Goal: Task Accomplishment & Management: Manage account settings

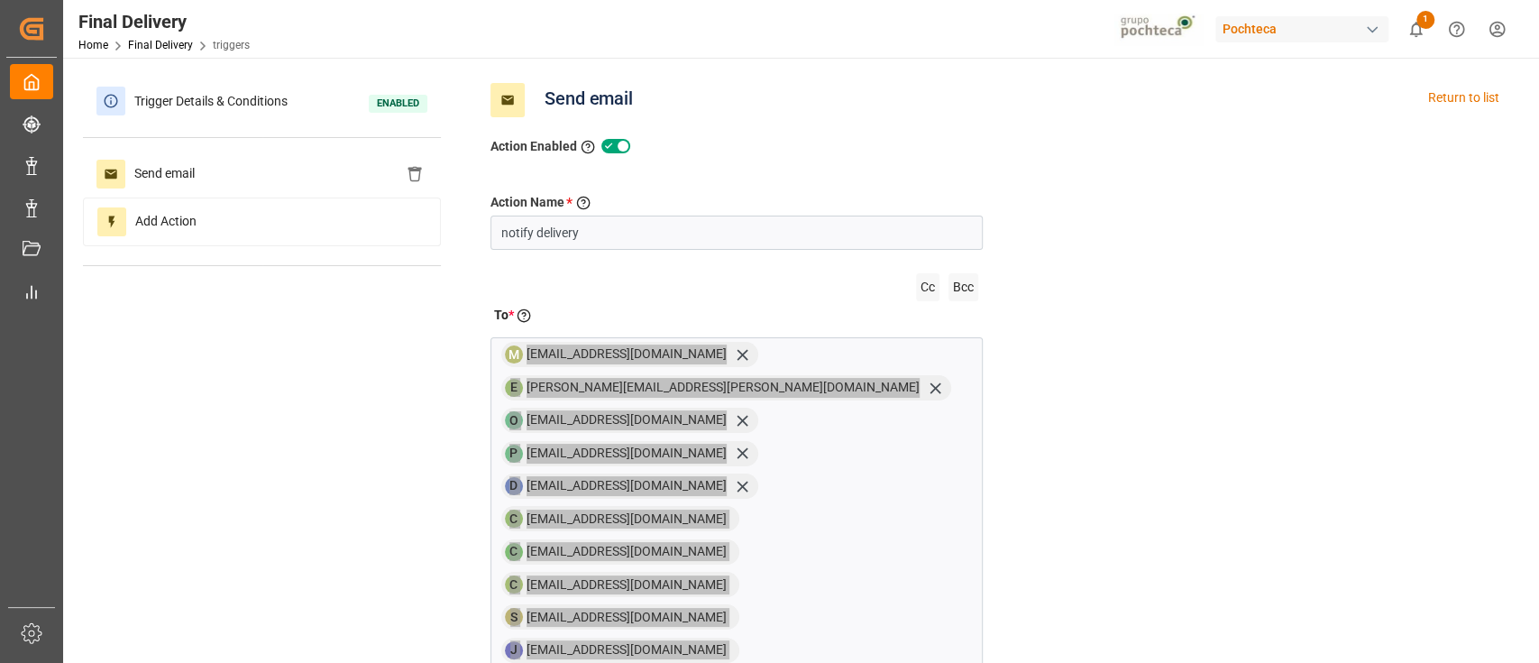
scroll to position [77, 0]
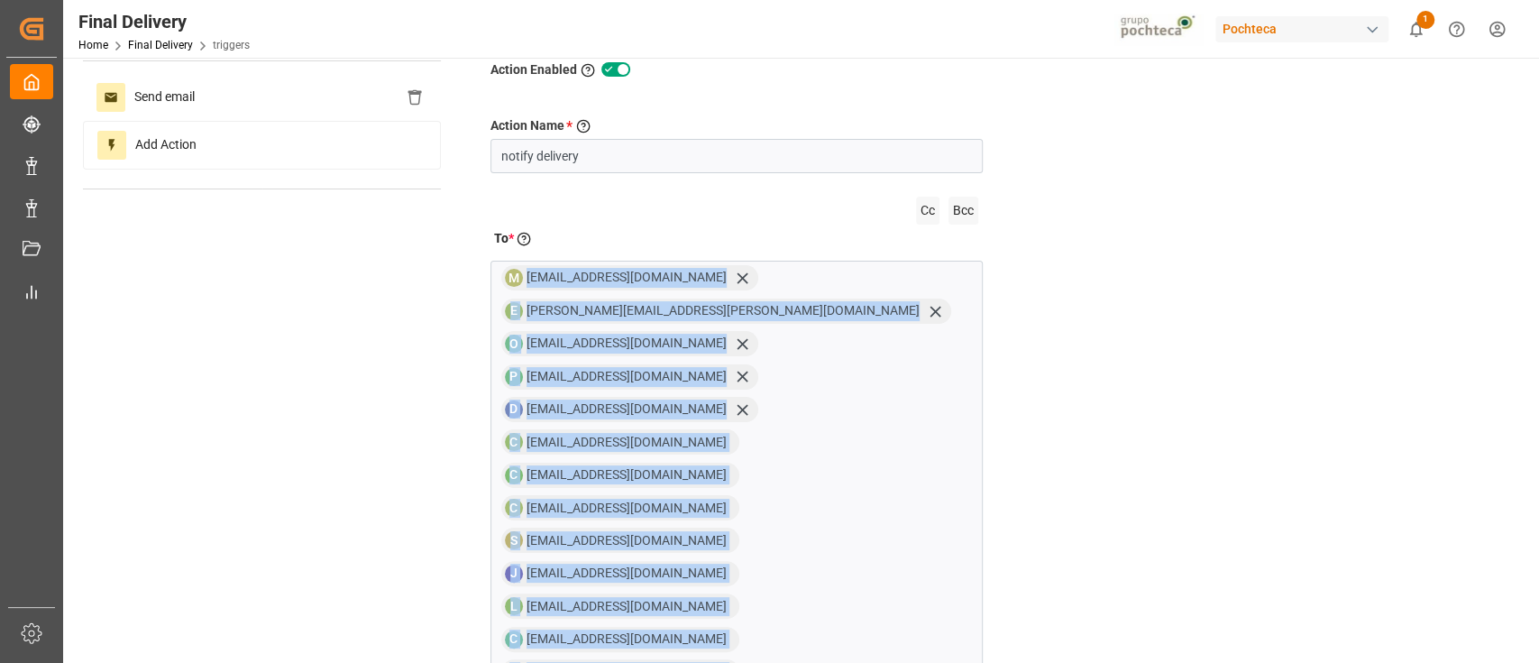
click at [1302, 295] on div "Action Name * Give a name to the action being created notify delivery Cc Bcc To…" at bounding box center [996, 651] width 1039 height 1142
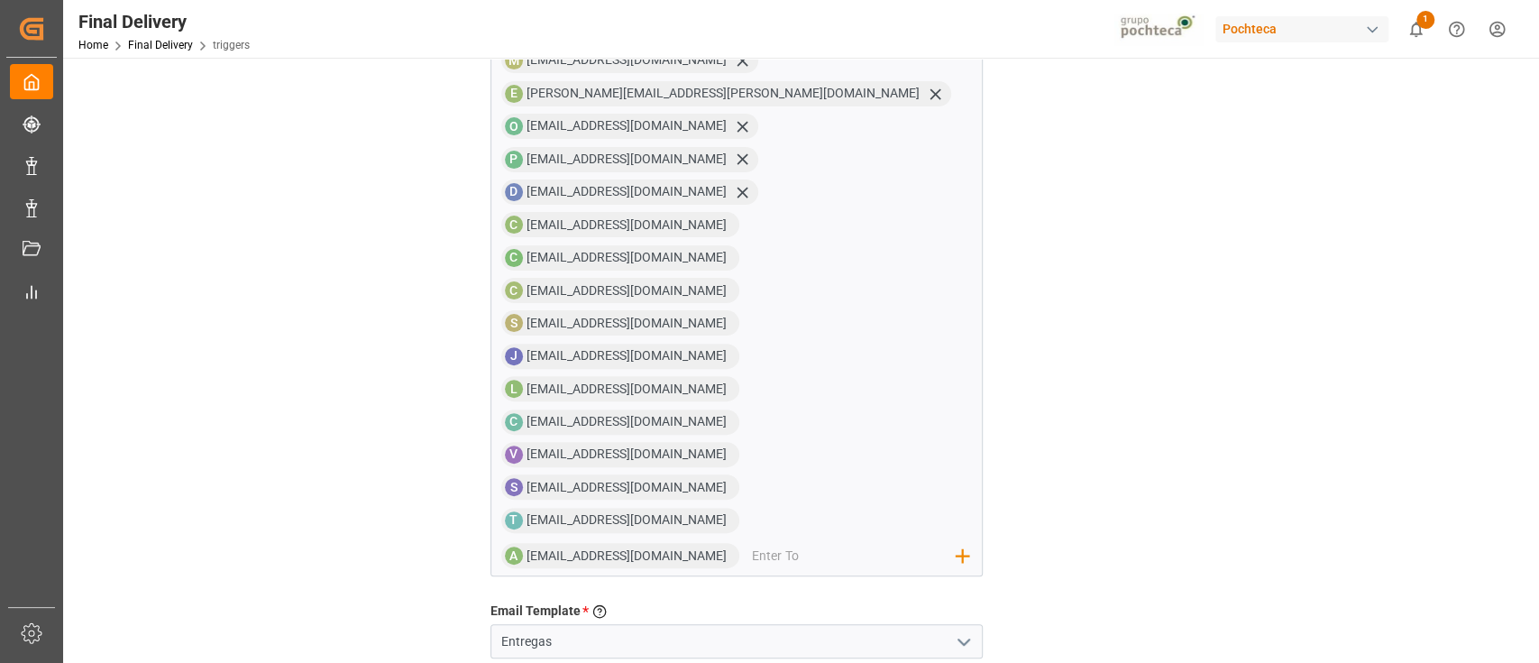
scroll to position [317, 0]
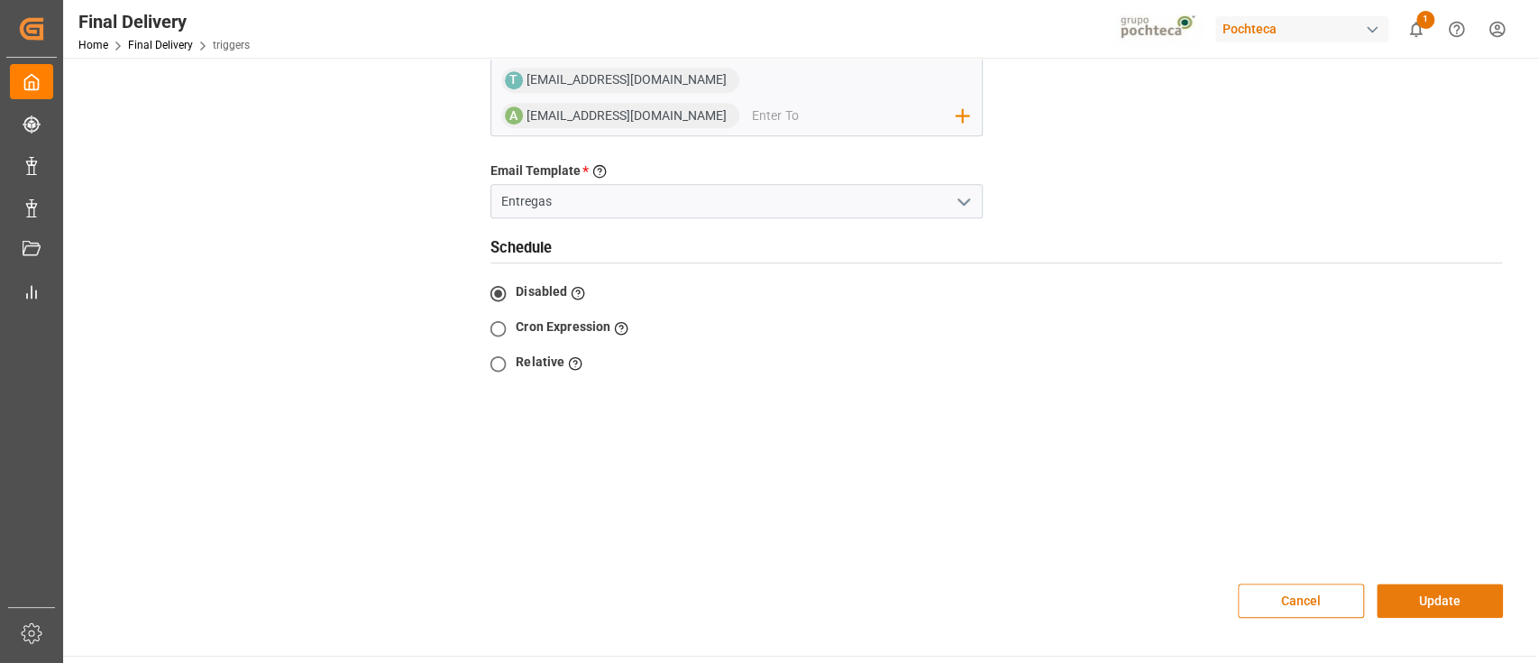
click at [1434, 583] on button "Update" at bounding box center [1440, 600] width 126 height 34
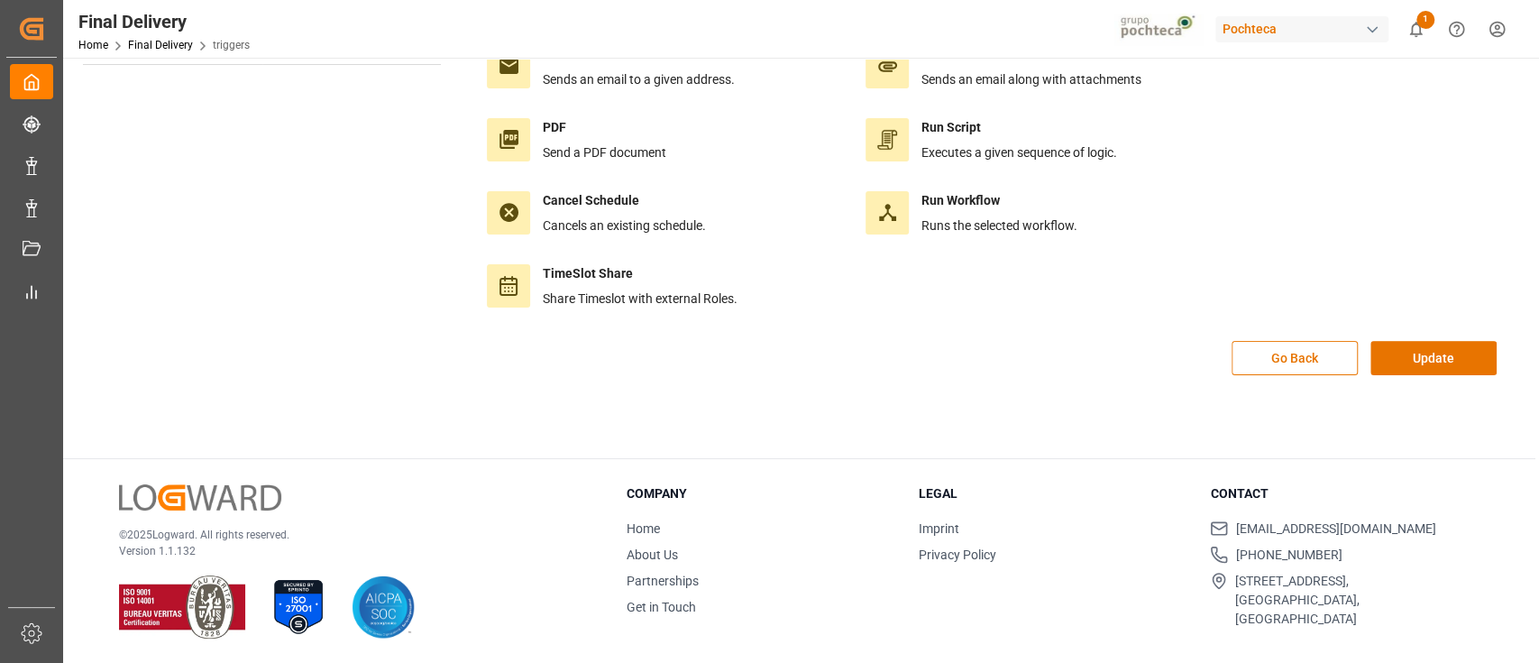
click at [1440, 374] on div "Go Back Update" at bounding box center [996, 367] width 1039 height 53
click at [1442, 372] on button "Update" at bounding box center [1434, 358] width 126 height 34
click at [1399, 355] on button "Update" at bounding box center [1434, 358] width 126 height 34
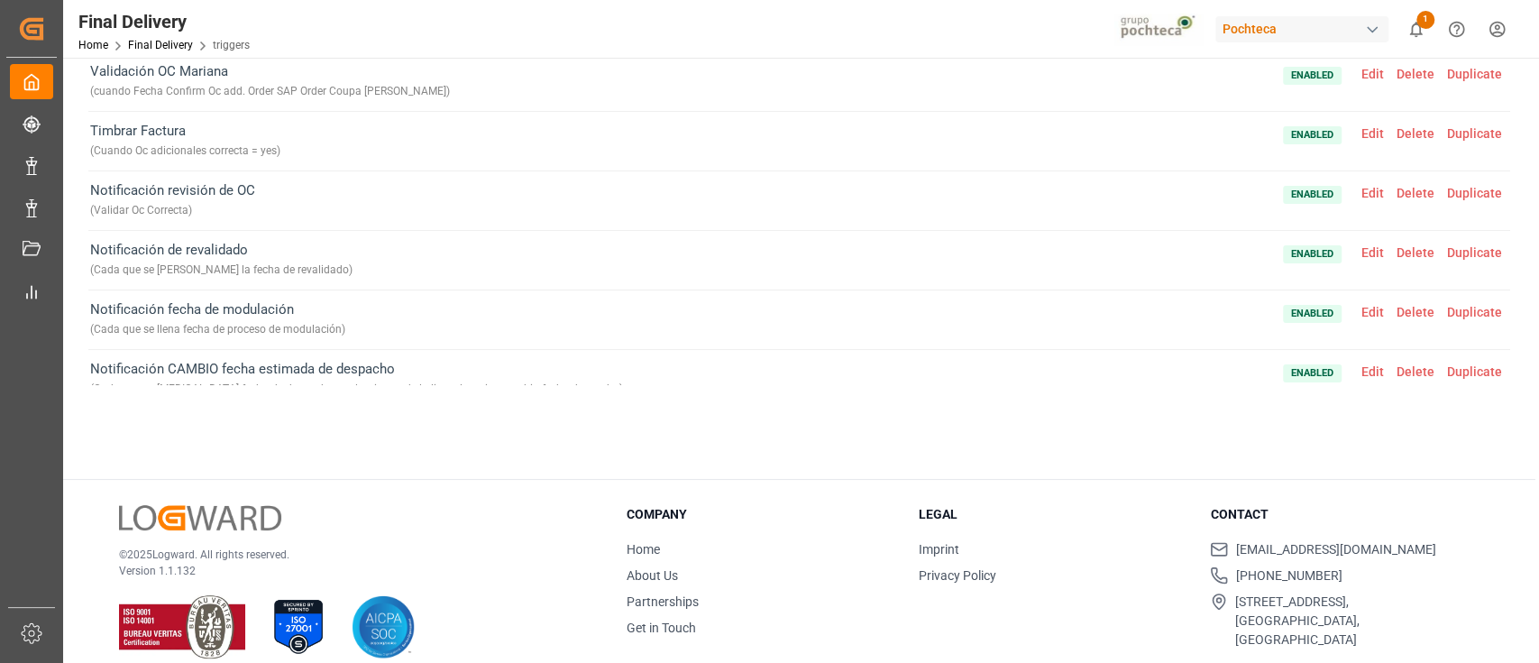
scroll to position [207, 0]
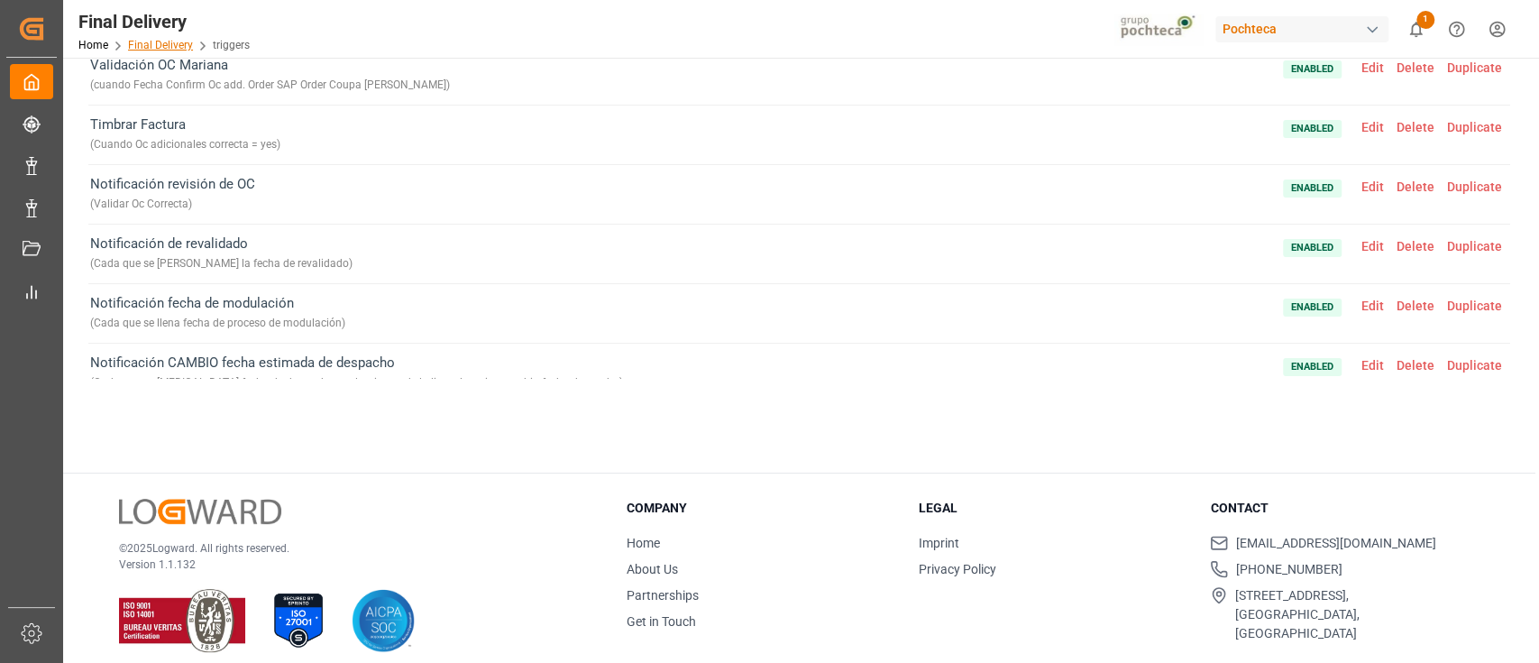
click at [156, 45] on link "Final Delivery" at bounding box center [160, 45] width 65 height 13
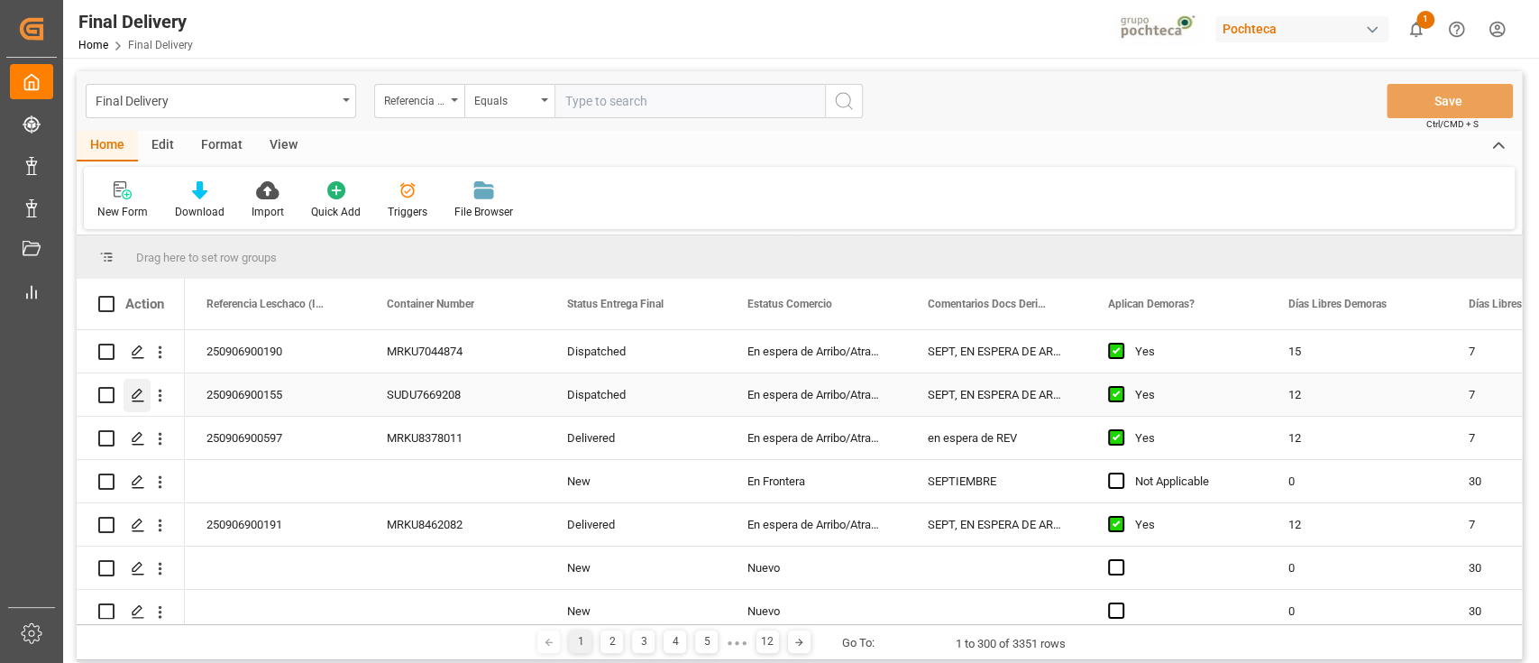
click at [138, 390] on icon "Press SPACE to select this row." at bounding box center [138, 395] width 14 height 14
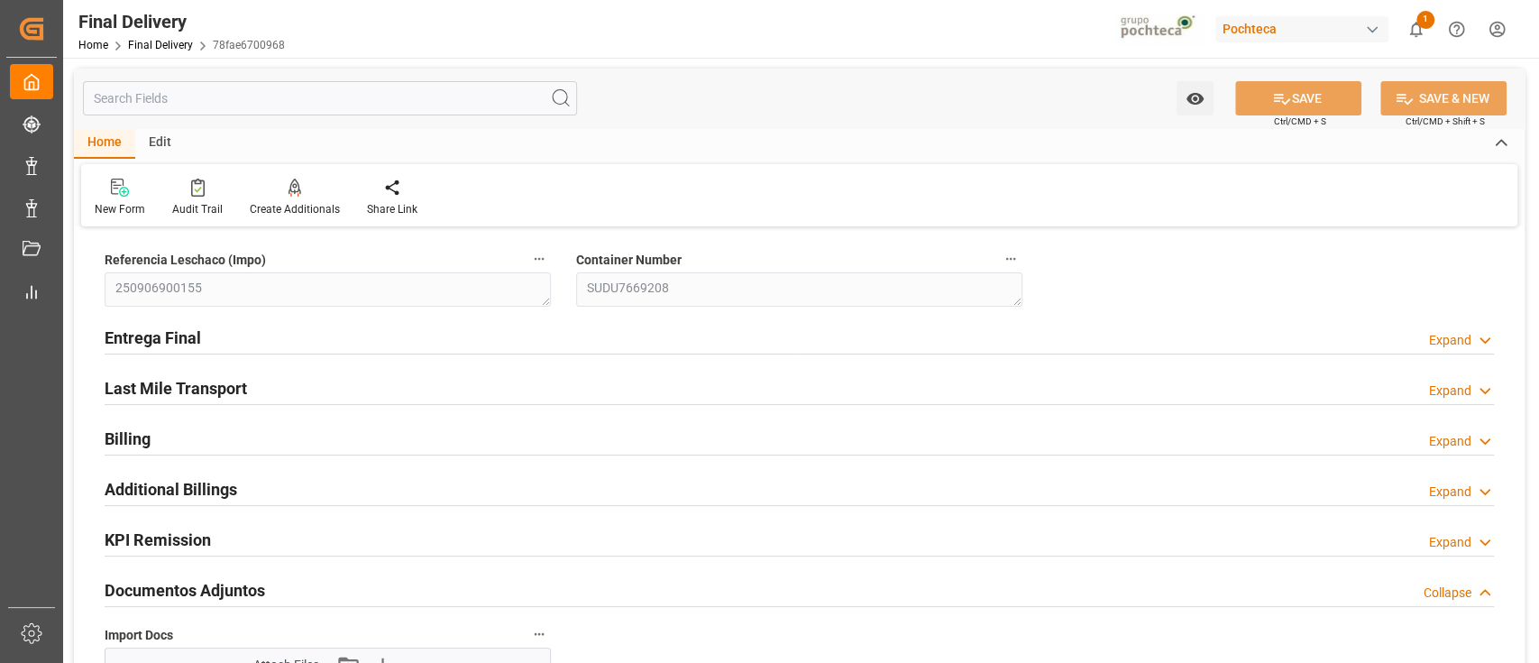
type input "12"
type input "7"
type input "[DATE]"
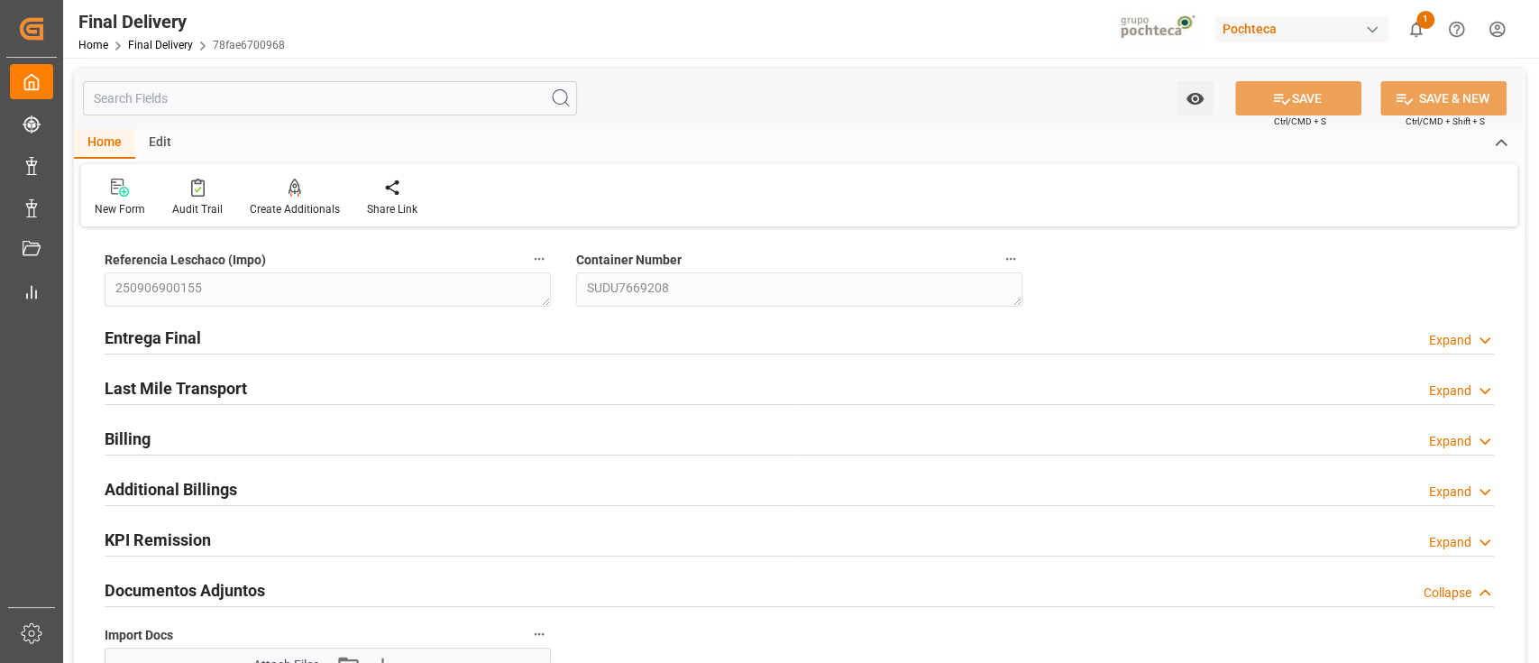
type input "[DATE]"
click at [938, 335] on div "Entrega Final Expand" at bounding box center [800, 336] width 1390 height 34
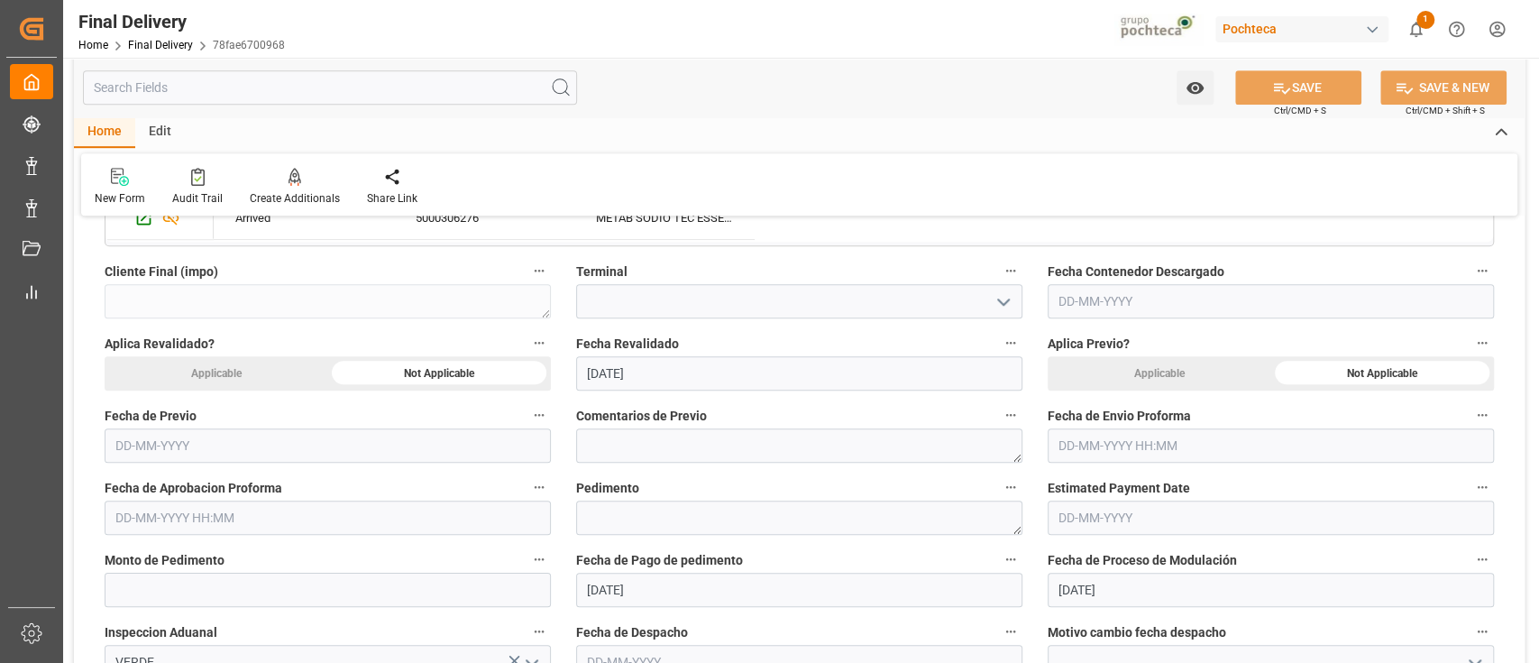
scroll to position [778, 0]
click at [939, 518] on textarea at bounding box center [799, 515] width 446 height 34
click at [1032, 505] on div "Pedimento" at bounding box center [800, 502] width 472 height 72
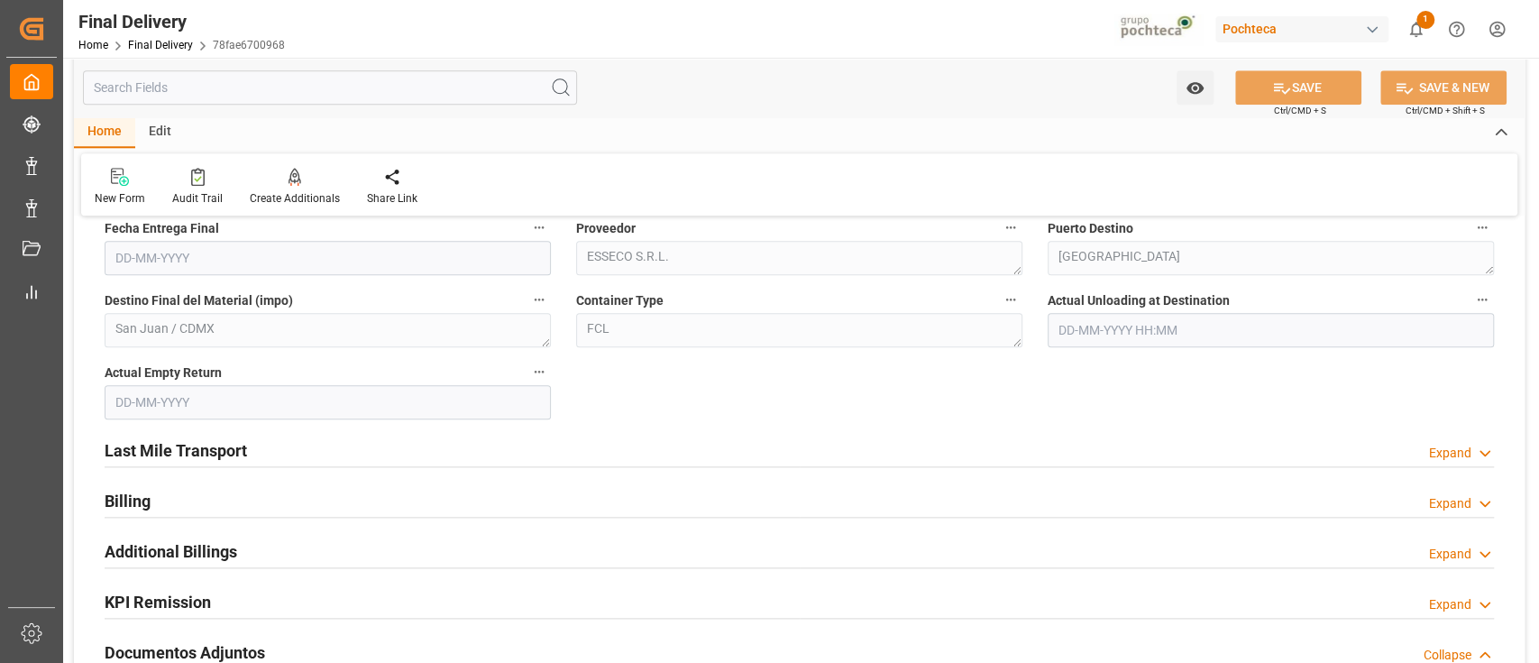
scroll to position [1260, 0]
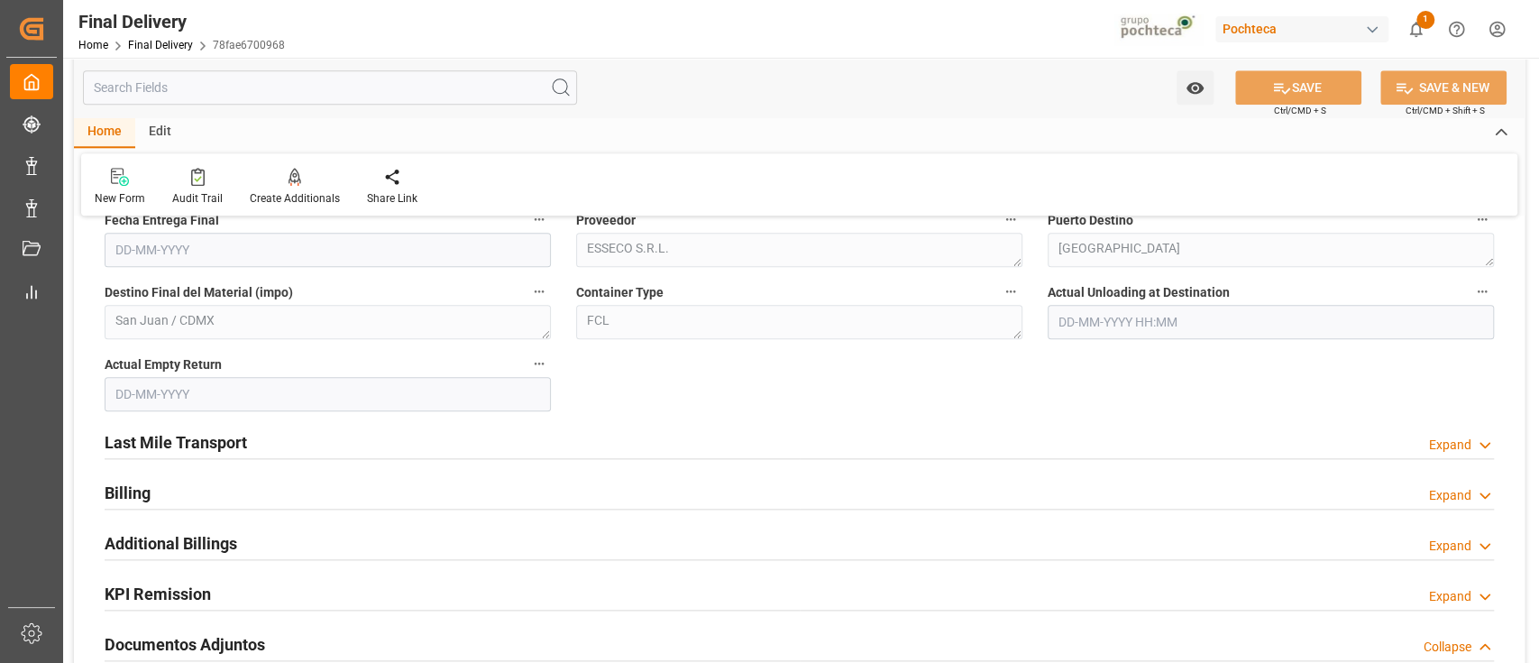
click at [997, 445] on div "Last Mile Transport Expand" at bounding box center [800, 441] width 1390 height 34
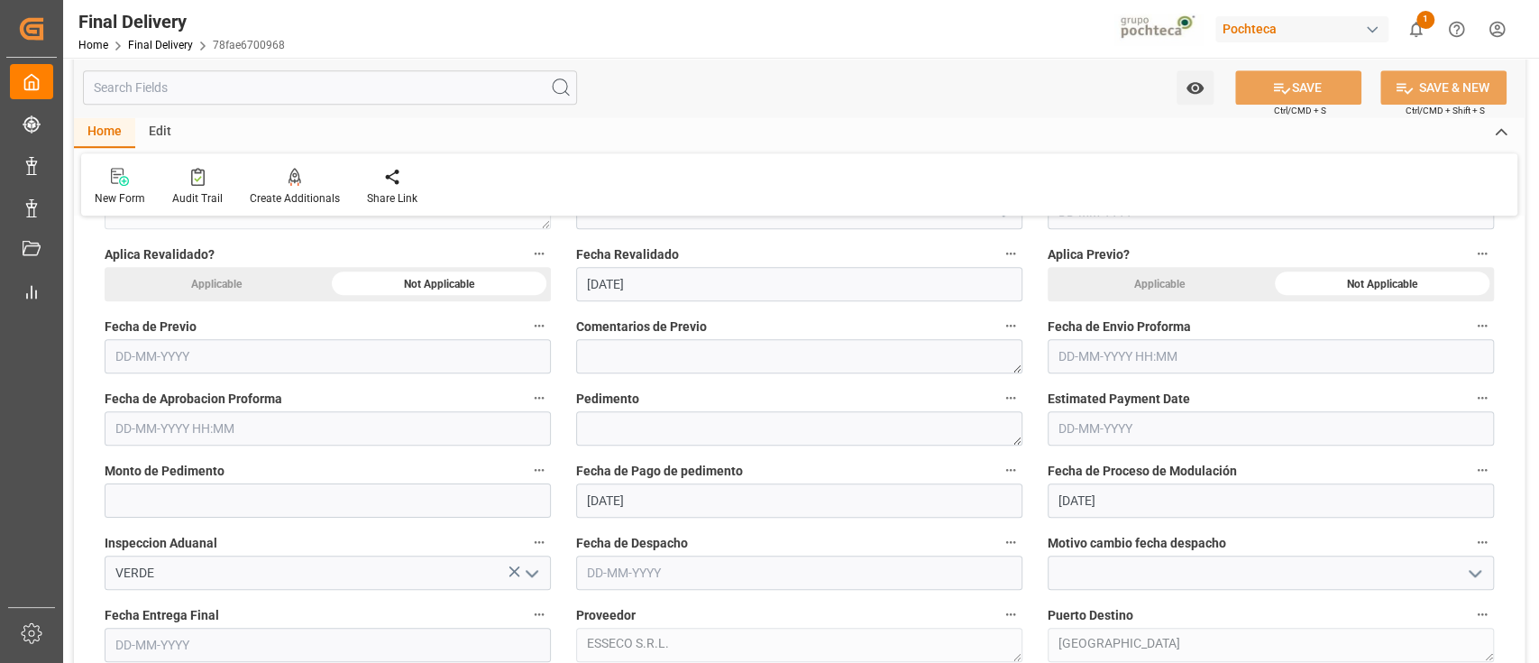
scroll to position [863, 0]
click at [197, 169] on icon at bounding box center [198, 177] width 14 height 18
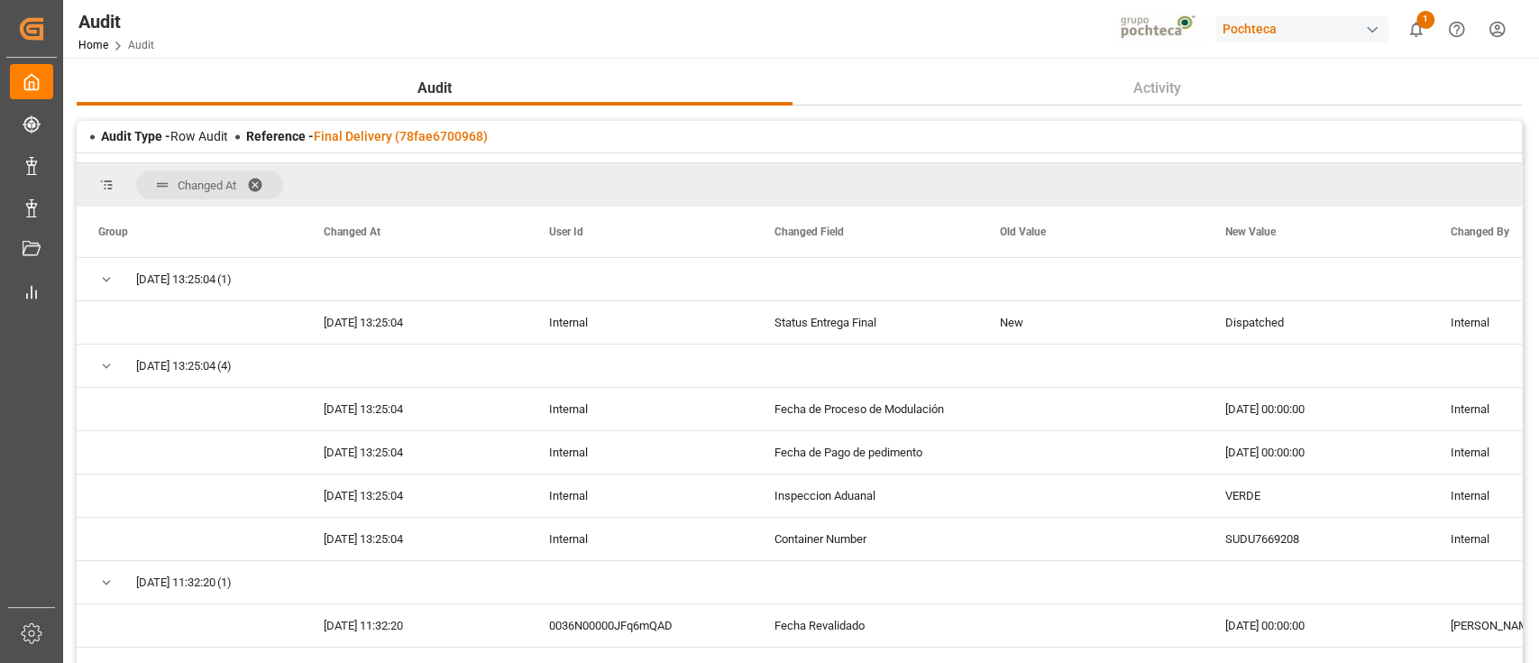
click at [260, 177] on span at bounding box center [261, 185] width 29 height 16
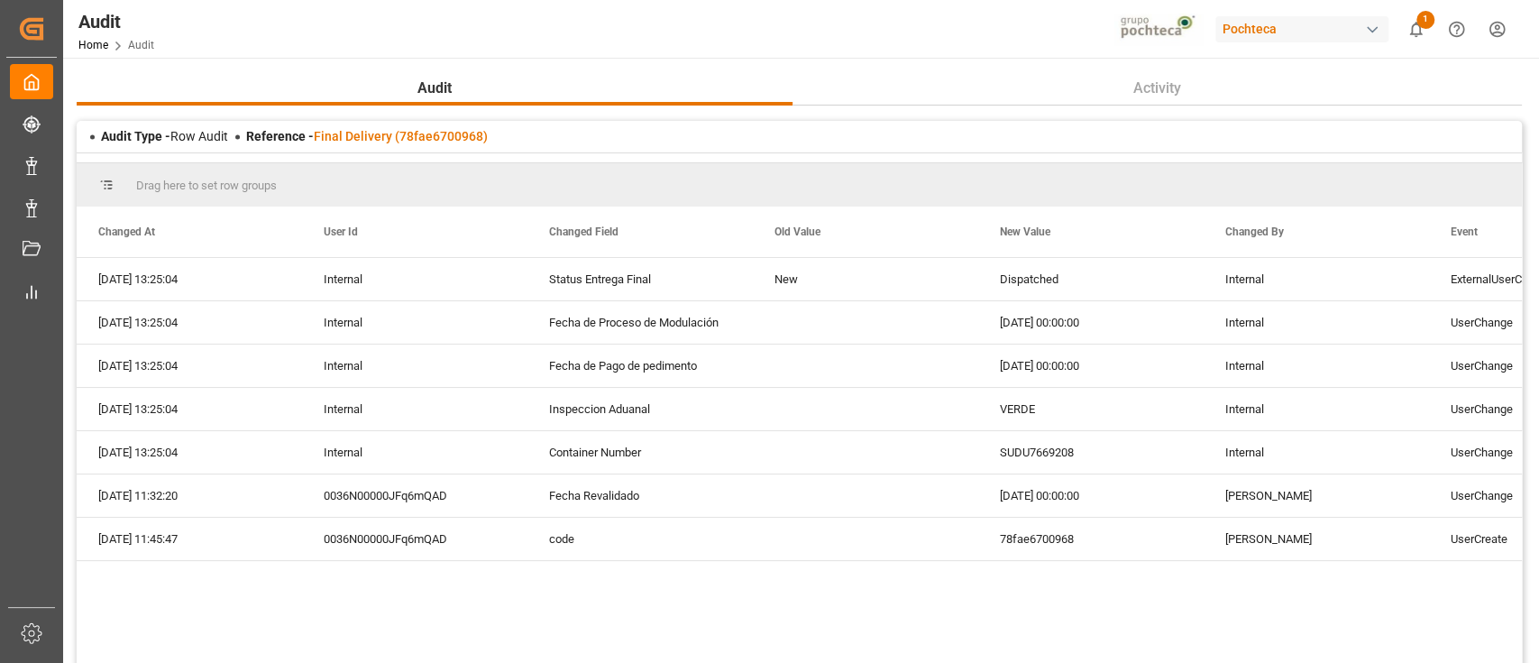
click at [1245, 580] on div "[DATE] 13:25:04 Internal Status Entrega Final New Dispatched Internal ExternalU…" at bounding box center [799, 472] width 1445 height 428
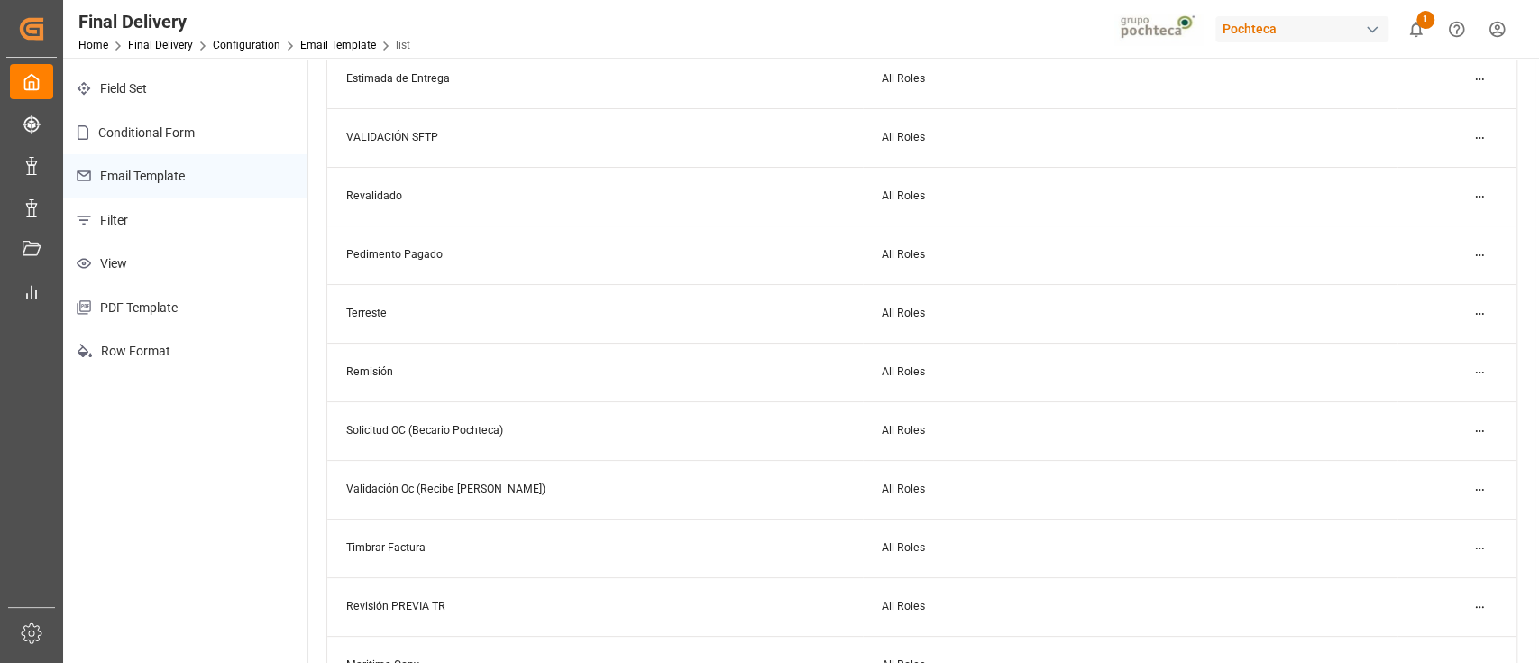
scroll to position [121, 0]
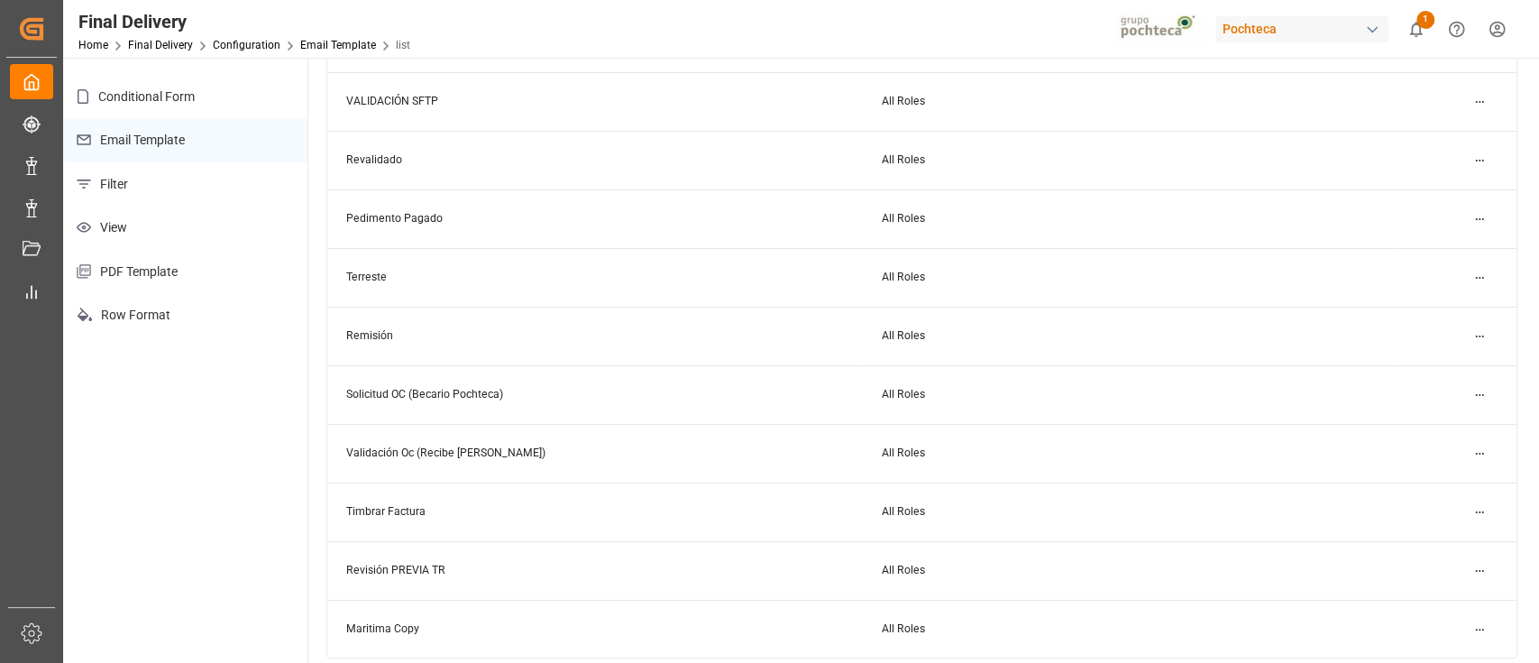
click at [1490, 222] on html "Created by potrace 1.15, written by Peter Selinger 2001-2017 Created by potrace…" at bounding box center [769, 331] width 1539 height 663
click at [1454, 261] on div "Edit" at bounding box center [1446, 254] width 93 height 25
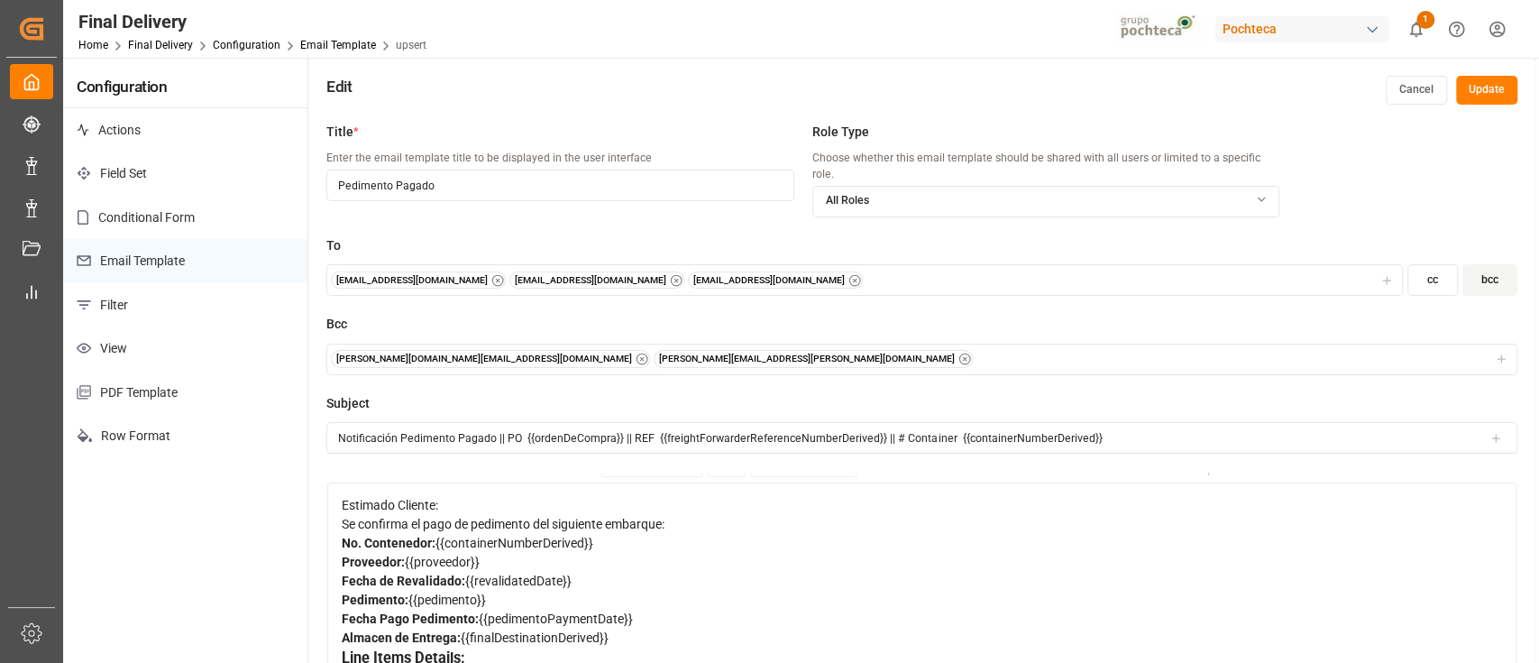
scroll to position [105, 0]
click at [508, 591] on div "Pedimento: {{pedimento}}" at bounding box center [922, 600] width 1161 height 19
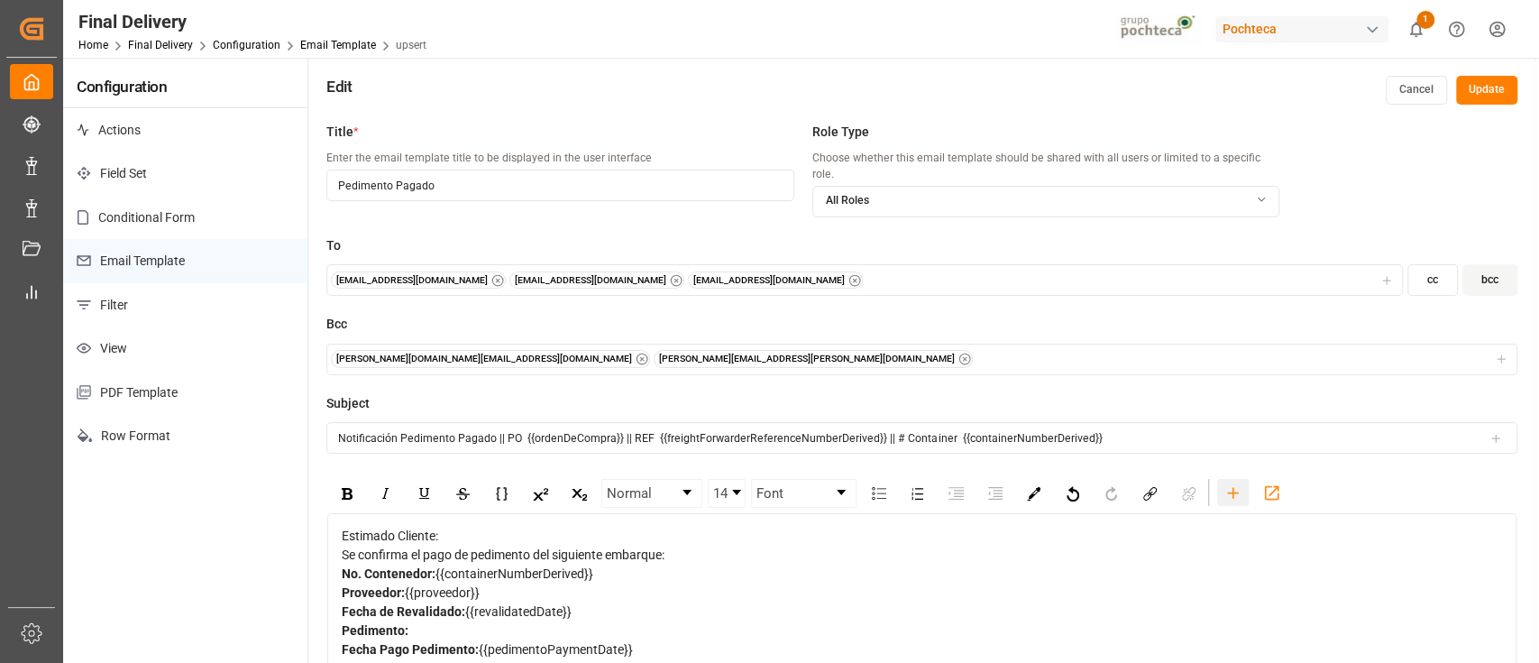
click at [1226, 483] on icon "rdw-toolbar" at bounding box center [1233, 492] width 19 height 19
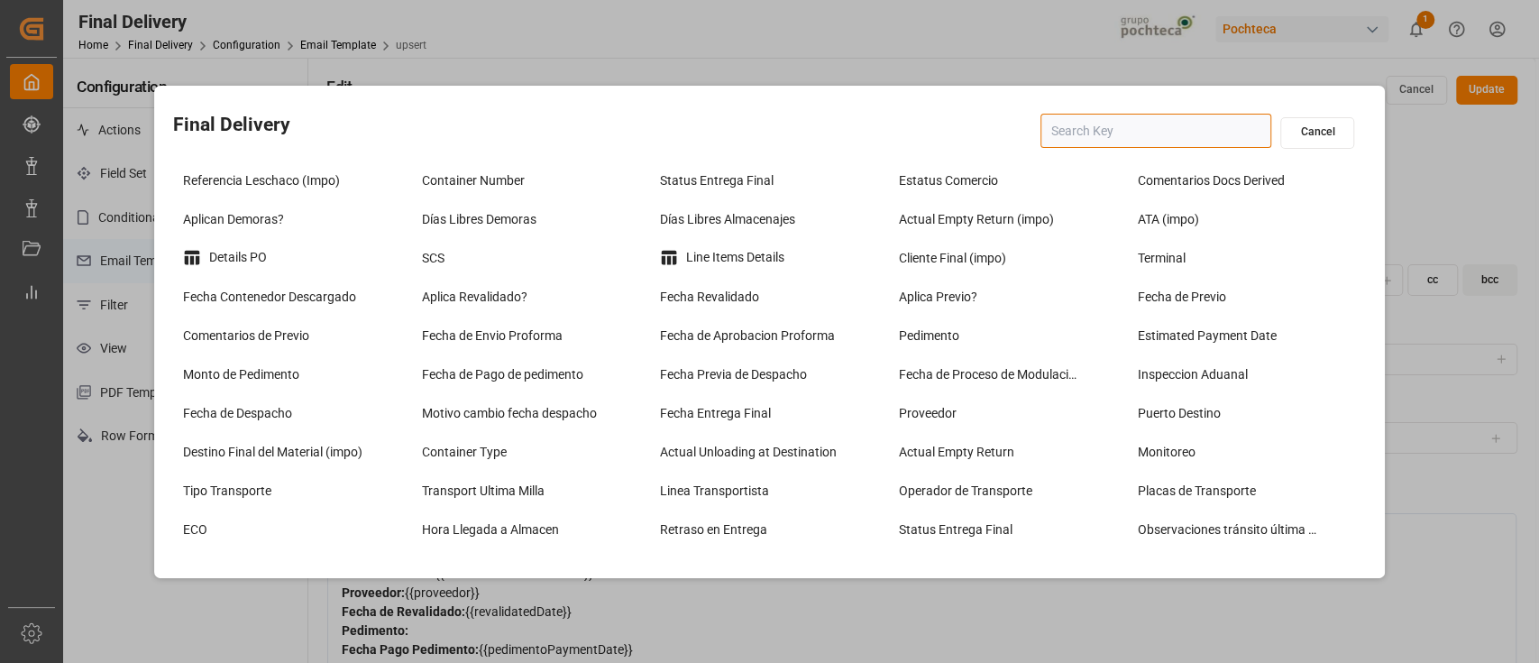
click at [1125, 138] on input "text" at bounding box center [1156, 131] width 231 height 34
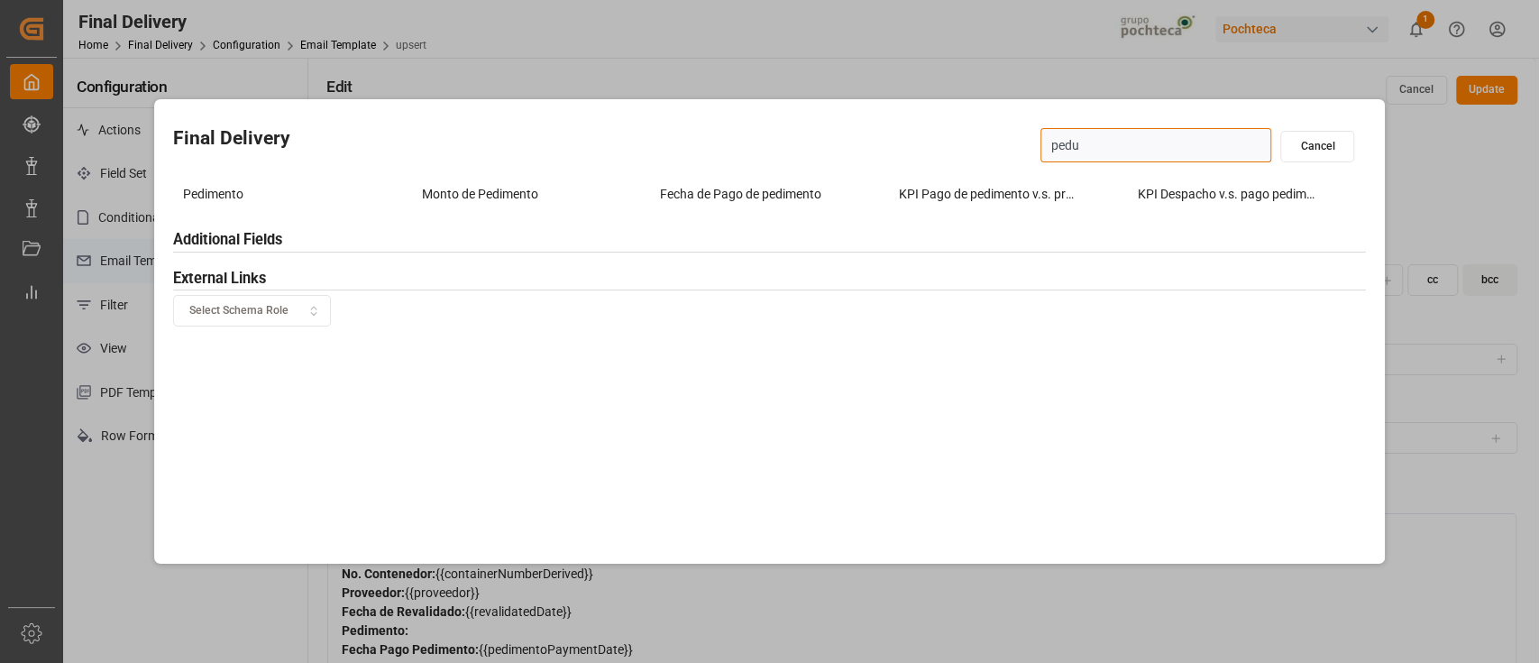
type input "ped"
click at [304, 196] on div "Pedimento" at bounding box center [293, 194] width 230 height 30
